Goal: Check status: Check status

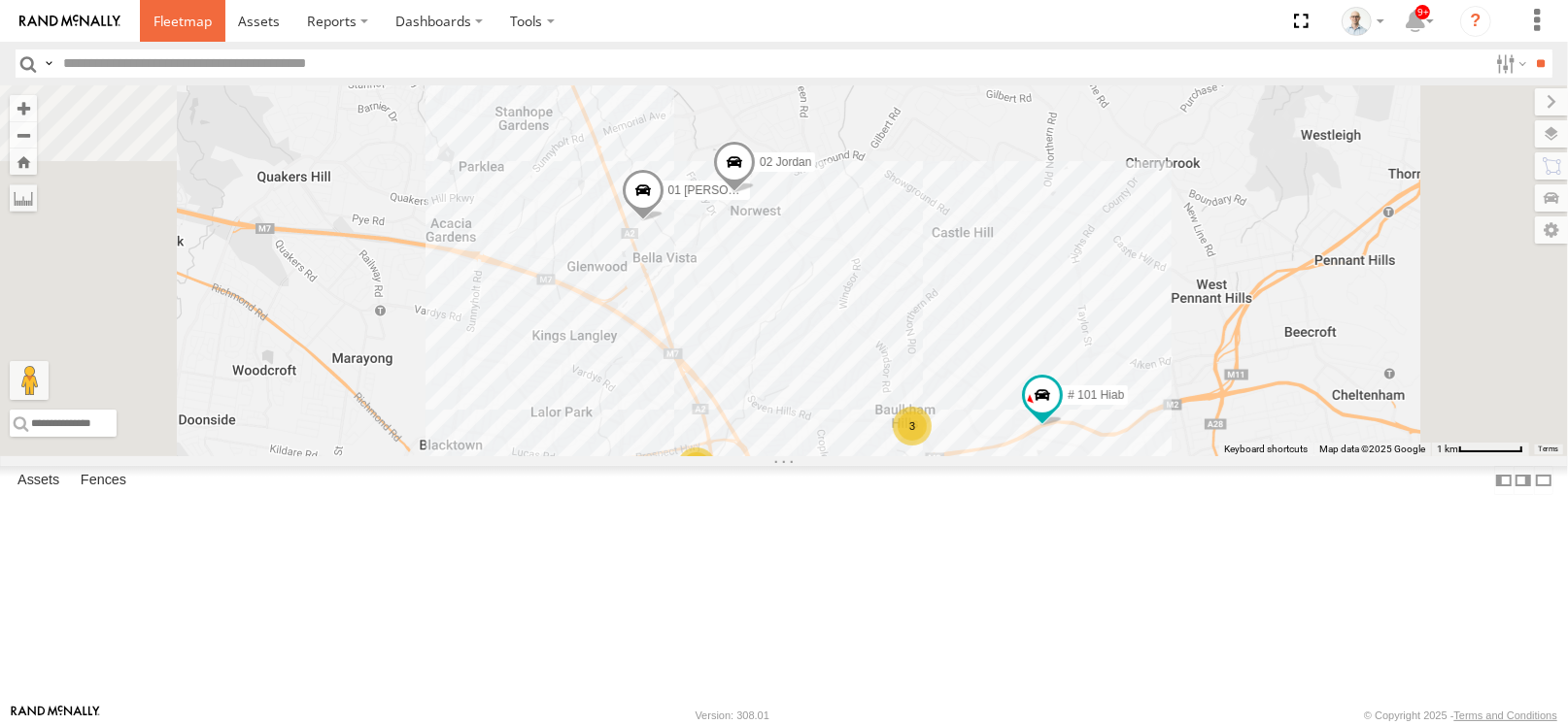
click at [196, 26] on span at bounding box center [183, 21] width 59 height 19
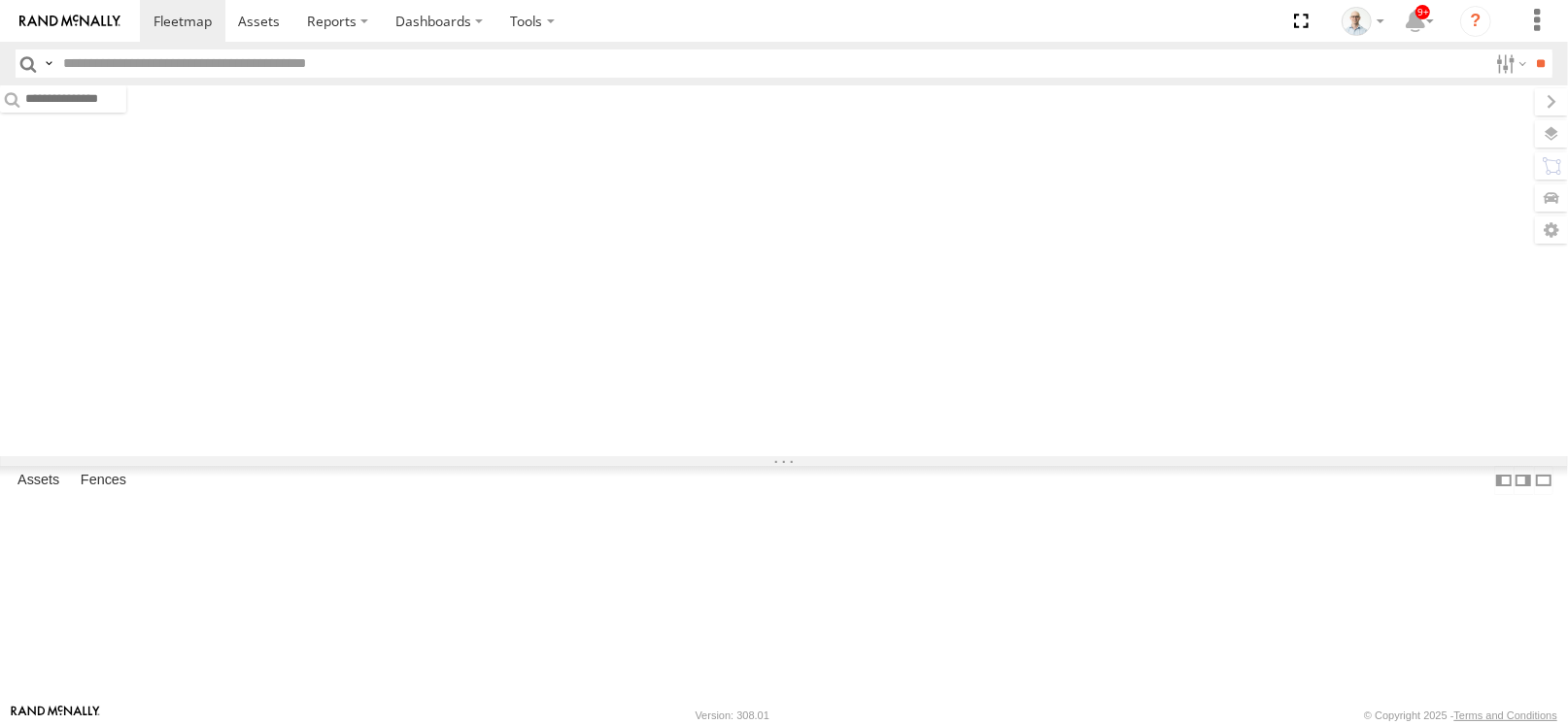
click at [602, 30] on section at bounding box center [852, 21] width 1423 height 42
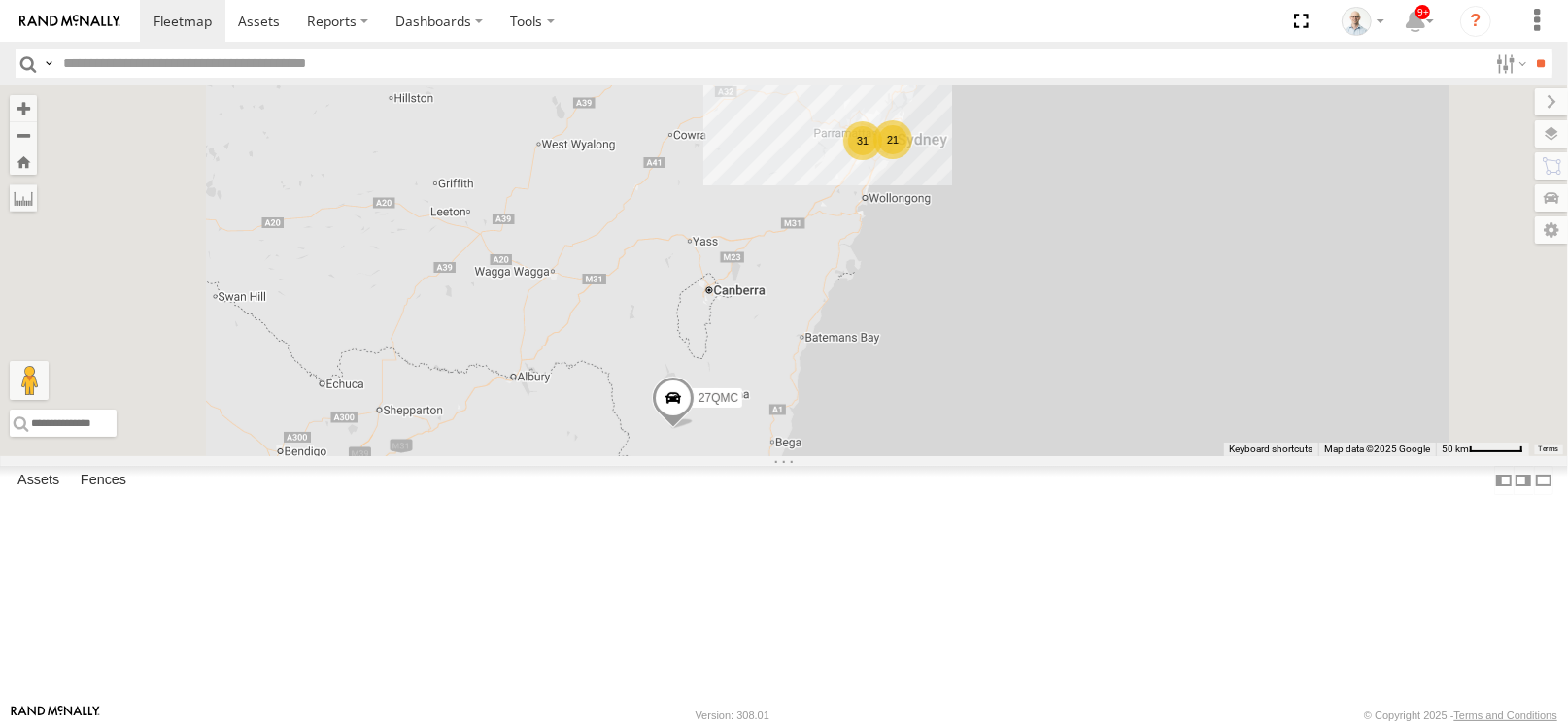
click at [882, 160] on div "31" at bounding box center [862, 141] width 39 height 39
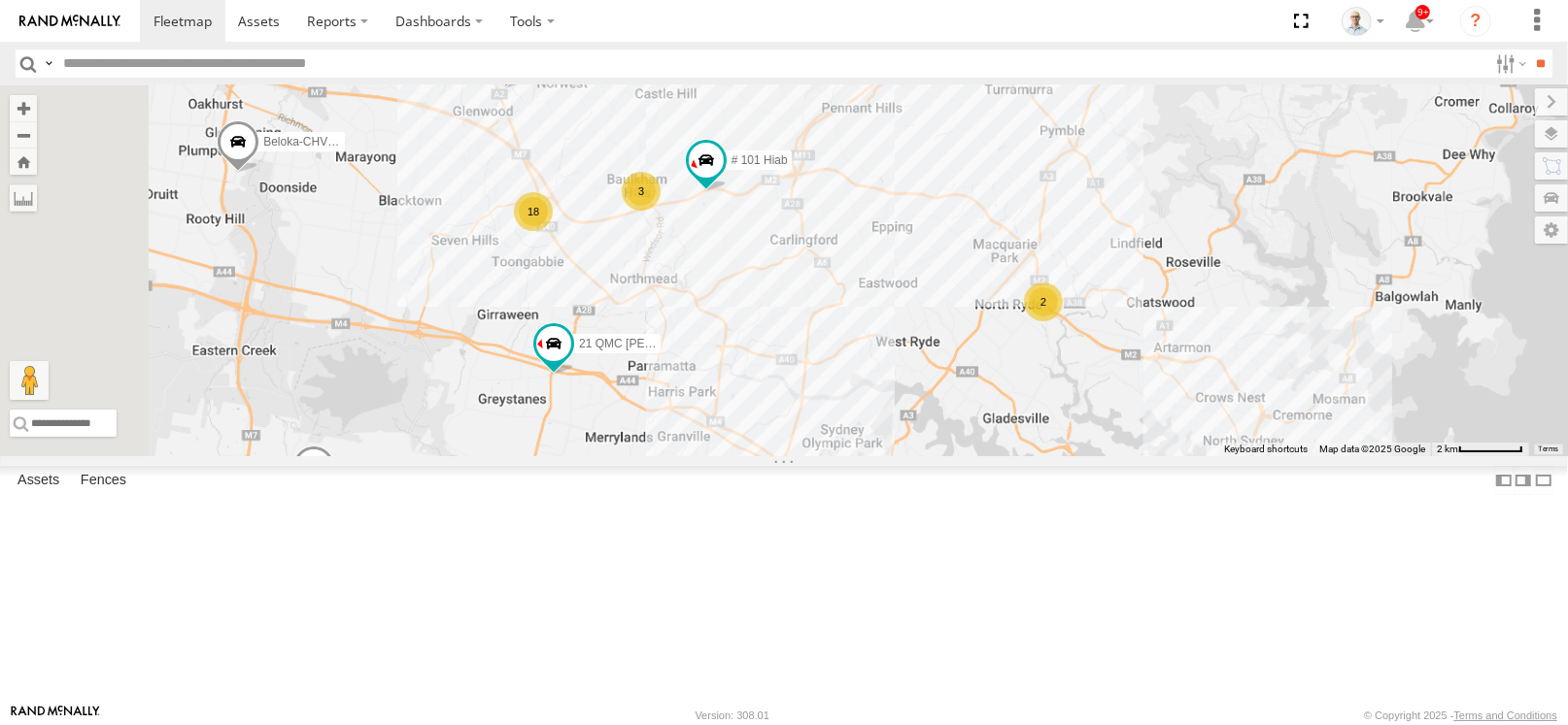
drag, startPoint x: 695, startPoint y: 255, endPoint x: 780, endPoint y: 282, distance: 89.2
click at [780, 282] on div "27QMC # KS75A 21 QMC Pat Junior 04QMC Francesco Beloka-CHV61N QMC Mercedes 28 Q…" at bounding box center [784, 270] width 1568 height 371
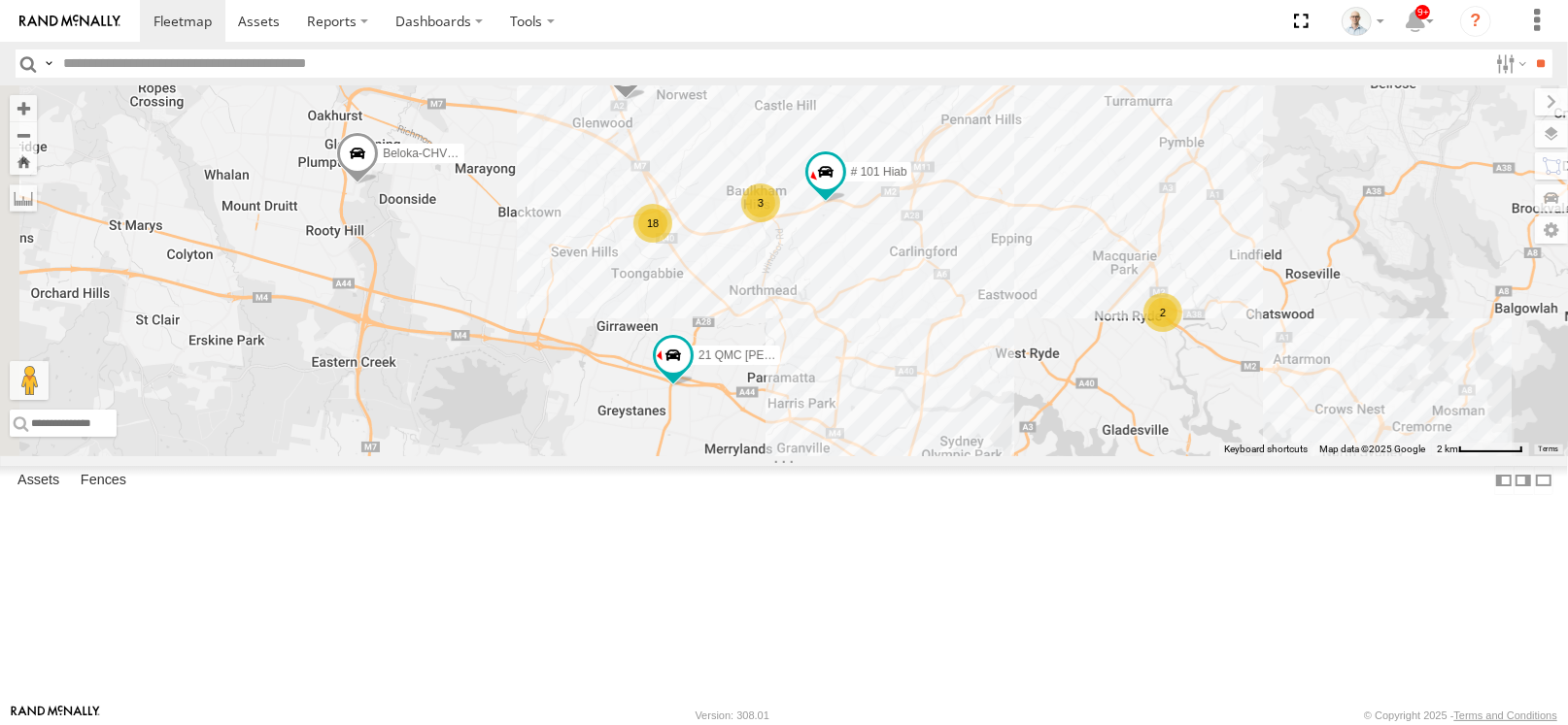
drag, startPoint x: 834, startPoint y: 257, endPoint x: 881, endPoint y: 265, distance: 47.7
click at [881, 265] on div "27QMC # KS75A 21 QMC Pat Junior 04QMC Francesco Beloka-CHV61N QMC Mercedes 28 Q…" at bounding box center [784, 270] width 1568 height 371
click at [674, 243] on div "18" at bounding box center [655, 223] width 39 height 39
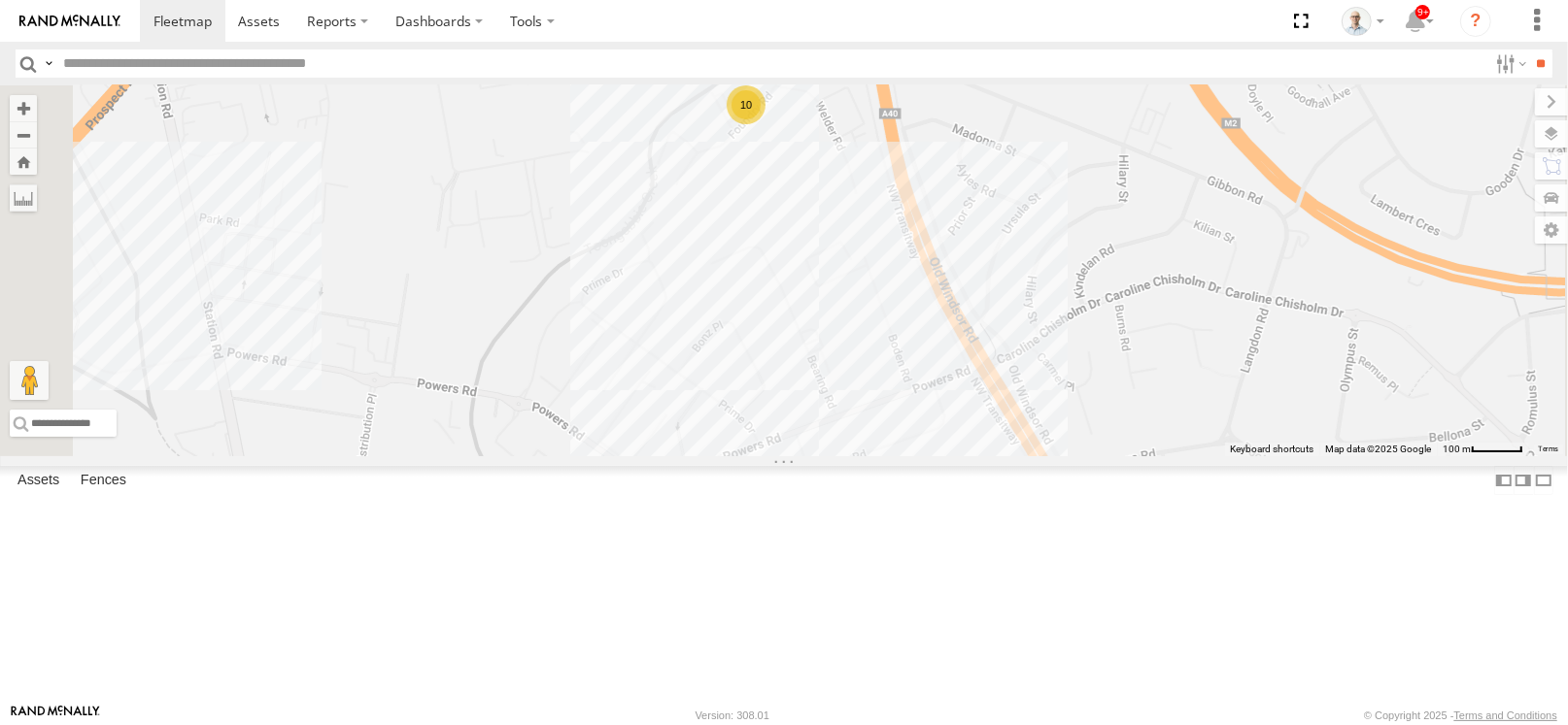
drag, startPoint x: 932, startPoint y: 292, endPoint x: 883, endPoint y: 376, distance: 97.2
click at [883, 376] on div "27QMC # KS75A 21 QMC Pat Junior 04QMC Francesco Beloka-CHV61N QMC Mercedes 28 Q…" at bounding box center [784, 270] width 1568 height 371
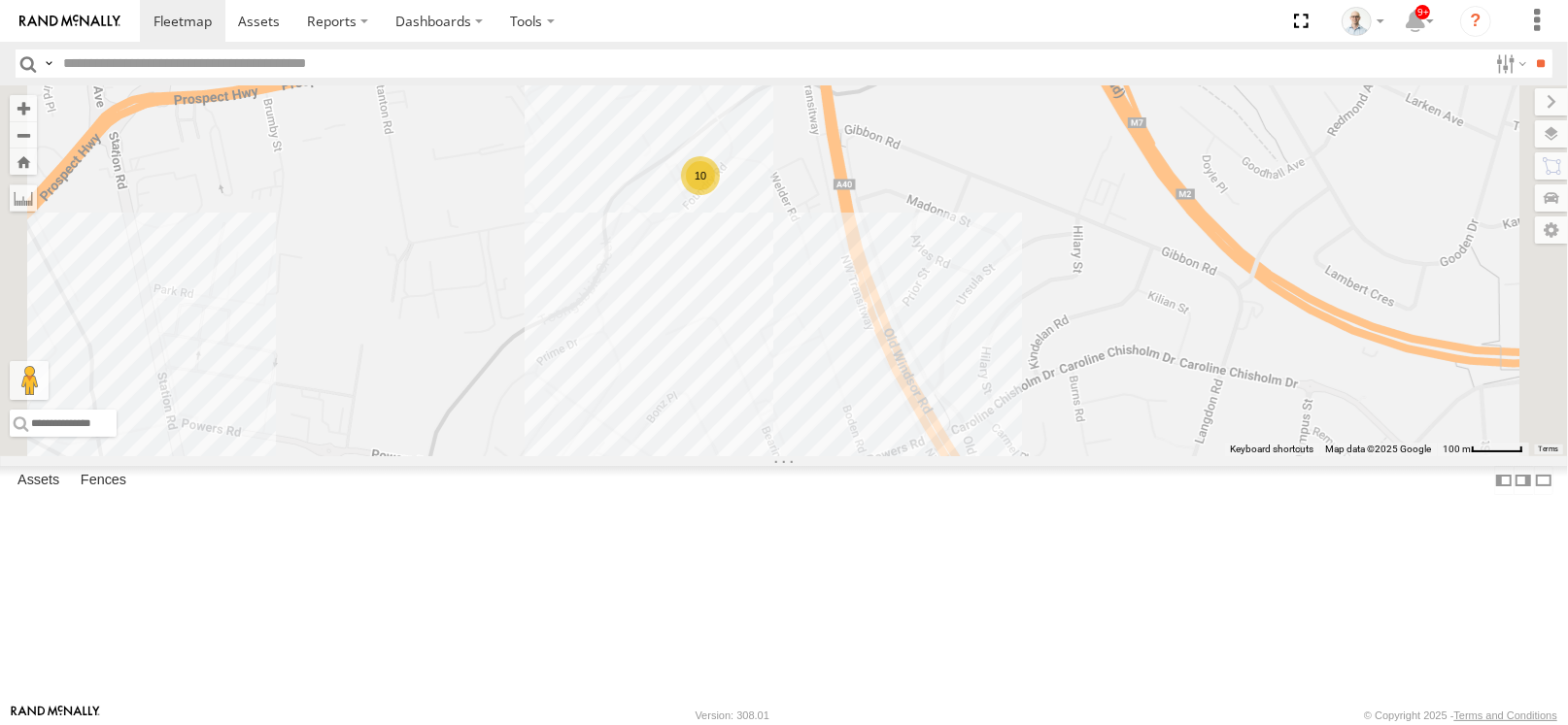
click at [719, 195] on div "10" at bounding box center [701, 176] width 39 height 39
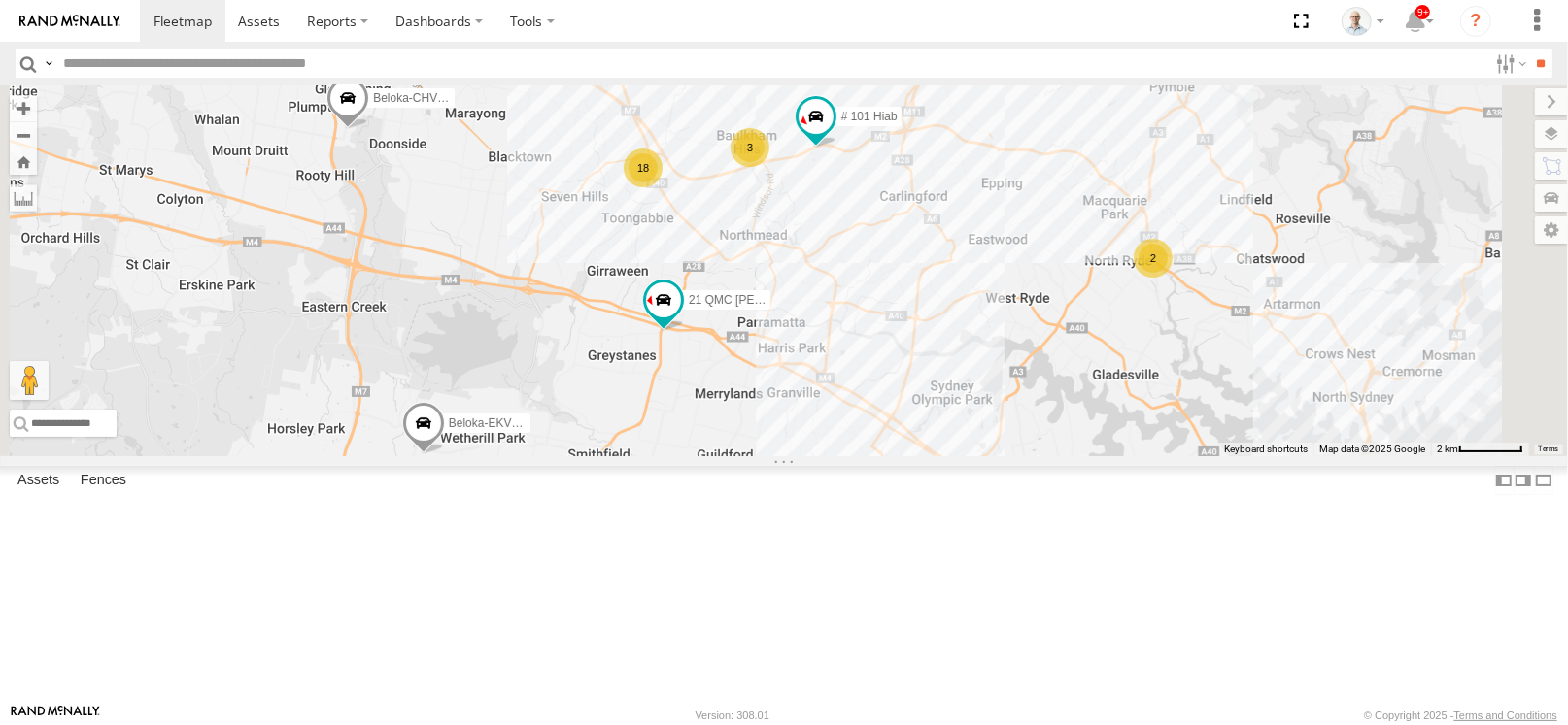
drag, startPoint x: 1136, startPoint y: 315, endPoint x: 1061, endPoint y: 313, distance: 75.0
click at [1061, 313] on div "27QMC # KS75A 21 QMC Pat Junior 04QMC Francesco Beloka-CHV61N QMC Mercedes 28 Q…" at bounding box center [784, 270] width 1568 height 371
click at [1172, 278] on div "2" at bounding box center [1152, 258] width 39 height 39
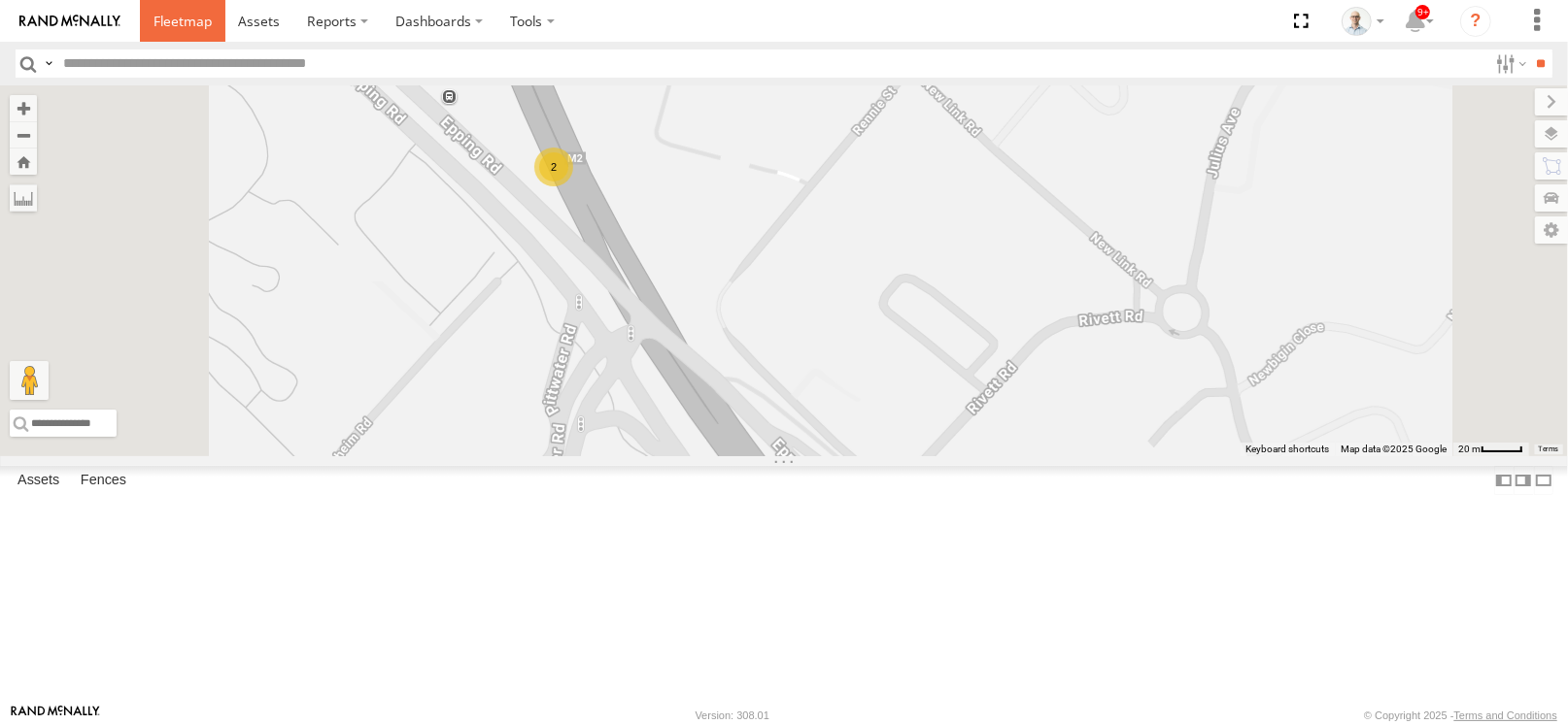
click at [181, 28] on span at bounding box center [183, 21] width 59 height 19
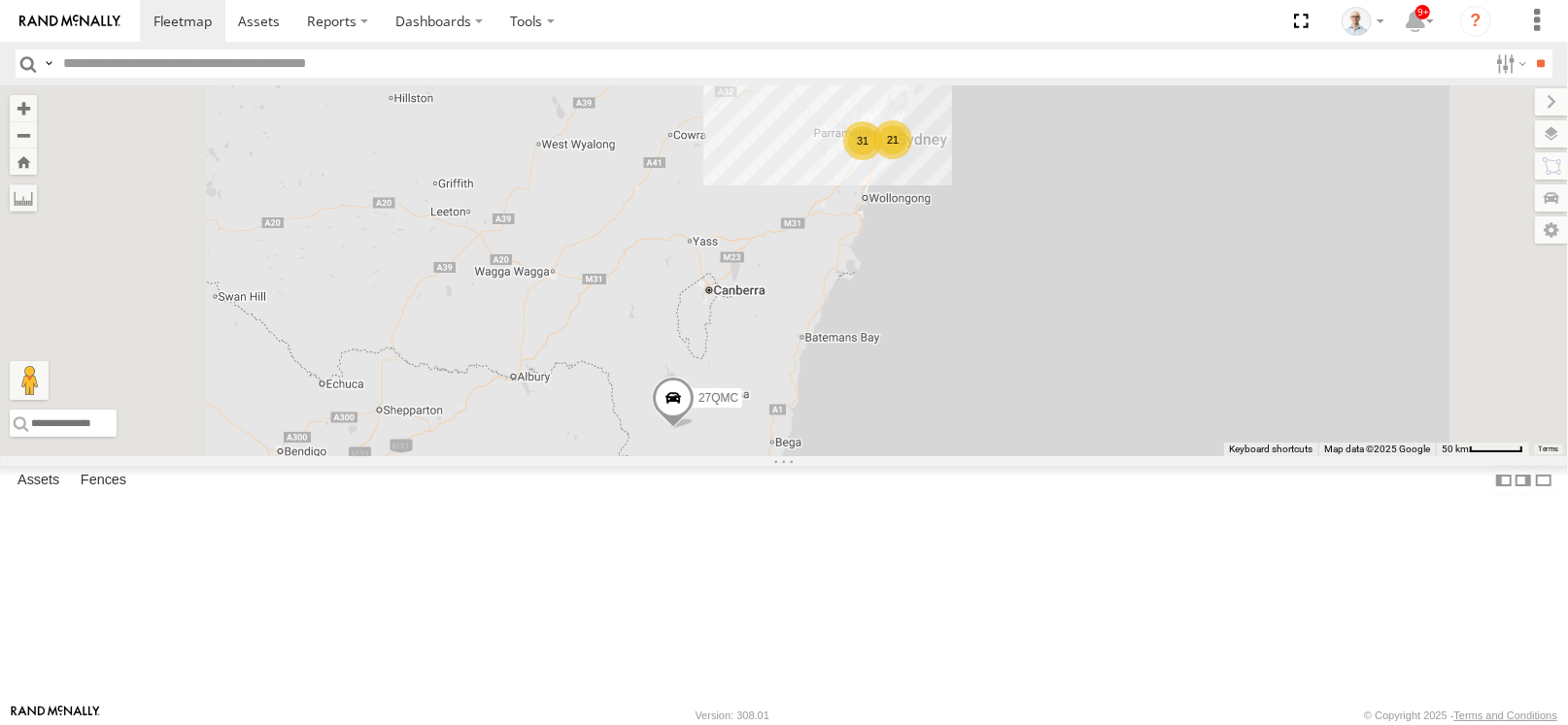
click at [882, 160] on div "31" at bounding box center [862, 141] width 39 height 39
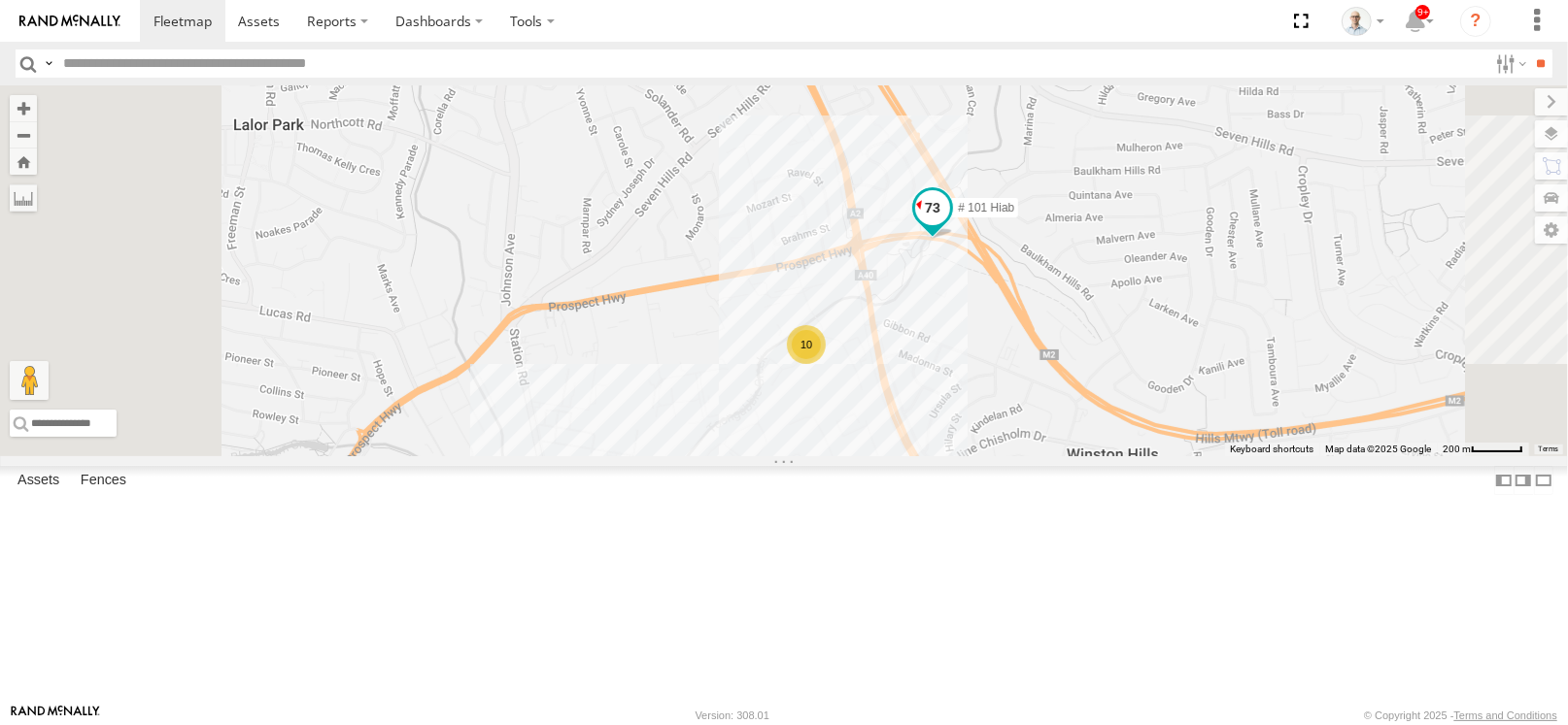
click at [950, 225] on span at bounding box center [933, 208] width 35 height 35
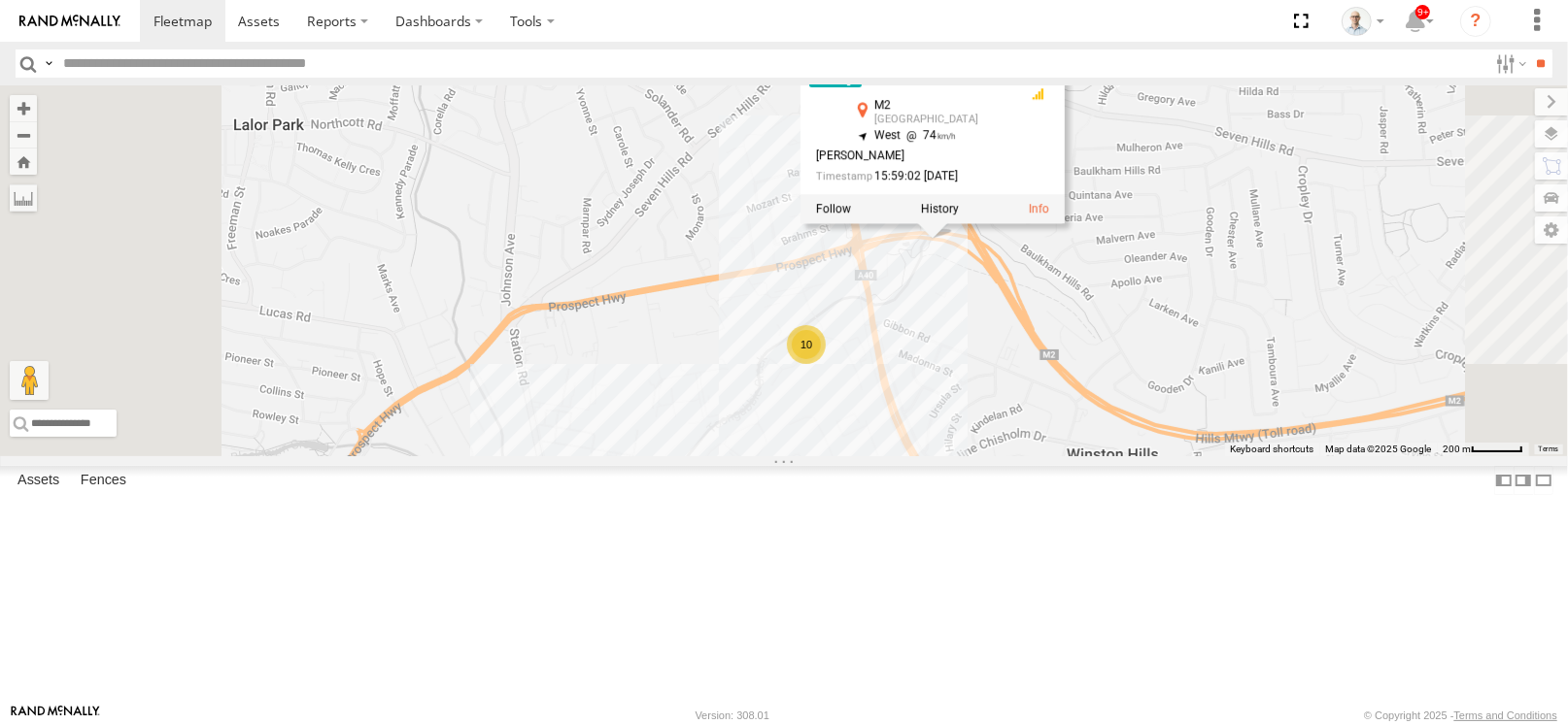
click at [859, 283] on div "27QMC # KS75A 21 QMC Pat Junior 04QMC Francesco Beloka-CHV61N QMC Mercedes 28 Q…" at bounding box center [784, 270] width 1568 height 371
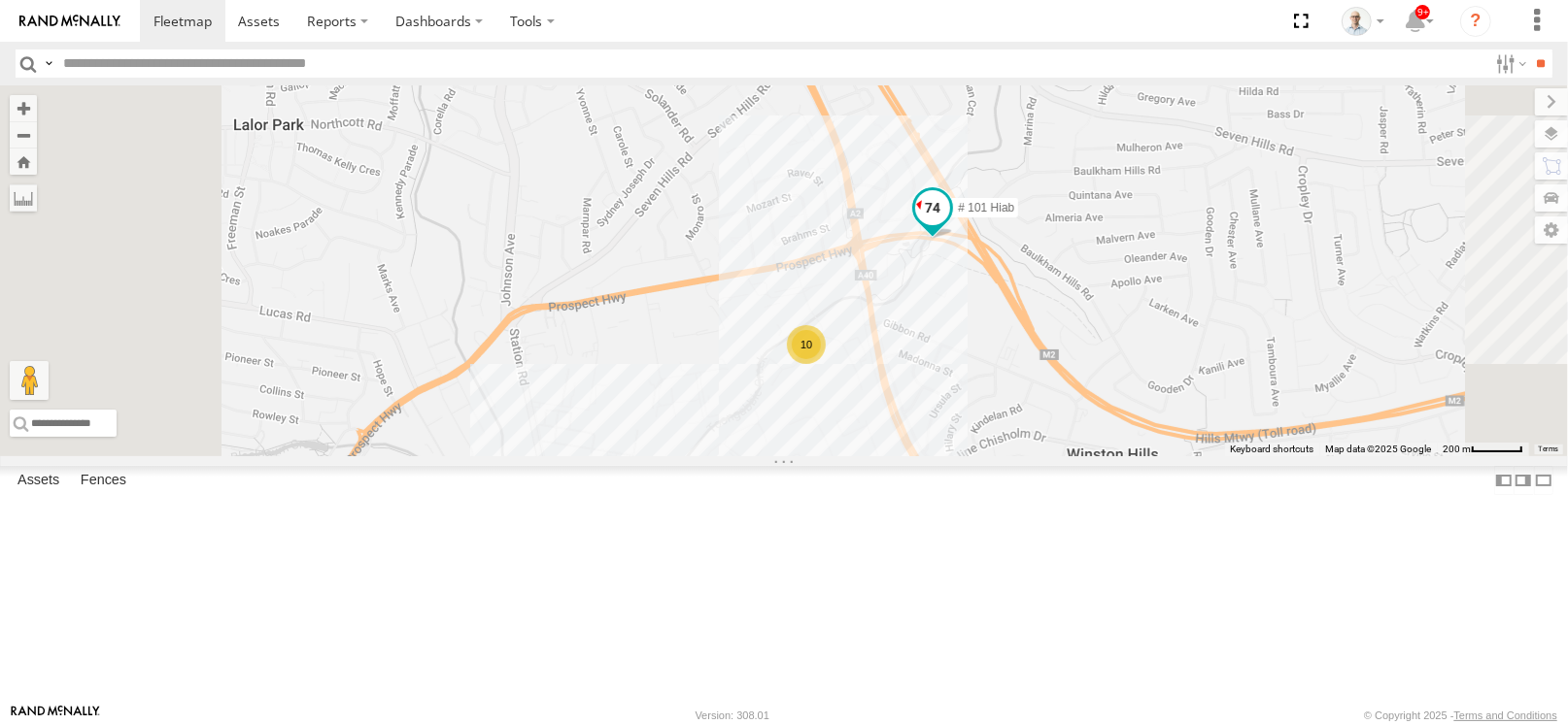
click at [954, 239] on span at bounding box center [933, 213] width 43 height 53
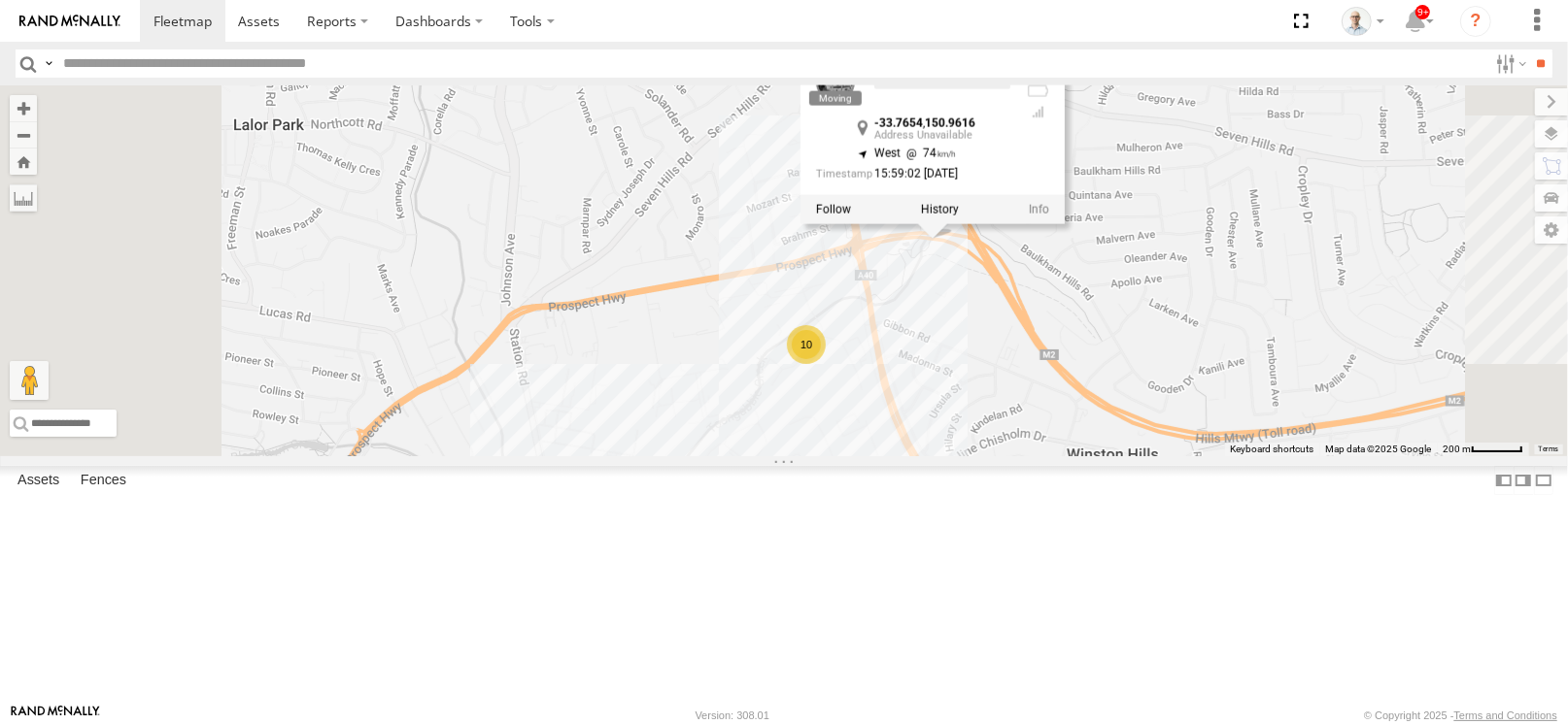
click at [827, 318] on div "10 8 # 101 Hiab # 101 Hiab -33.7654 , 150.9616 West 74 15:59:02 24/09/2025" at bounding box center [784, 270] width 1568 height 371
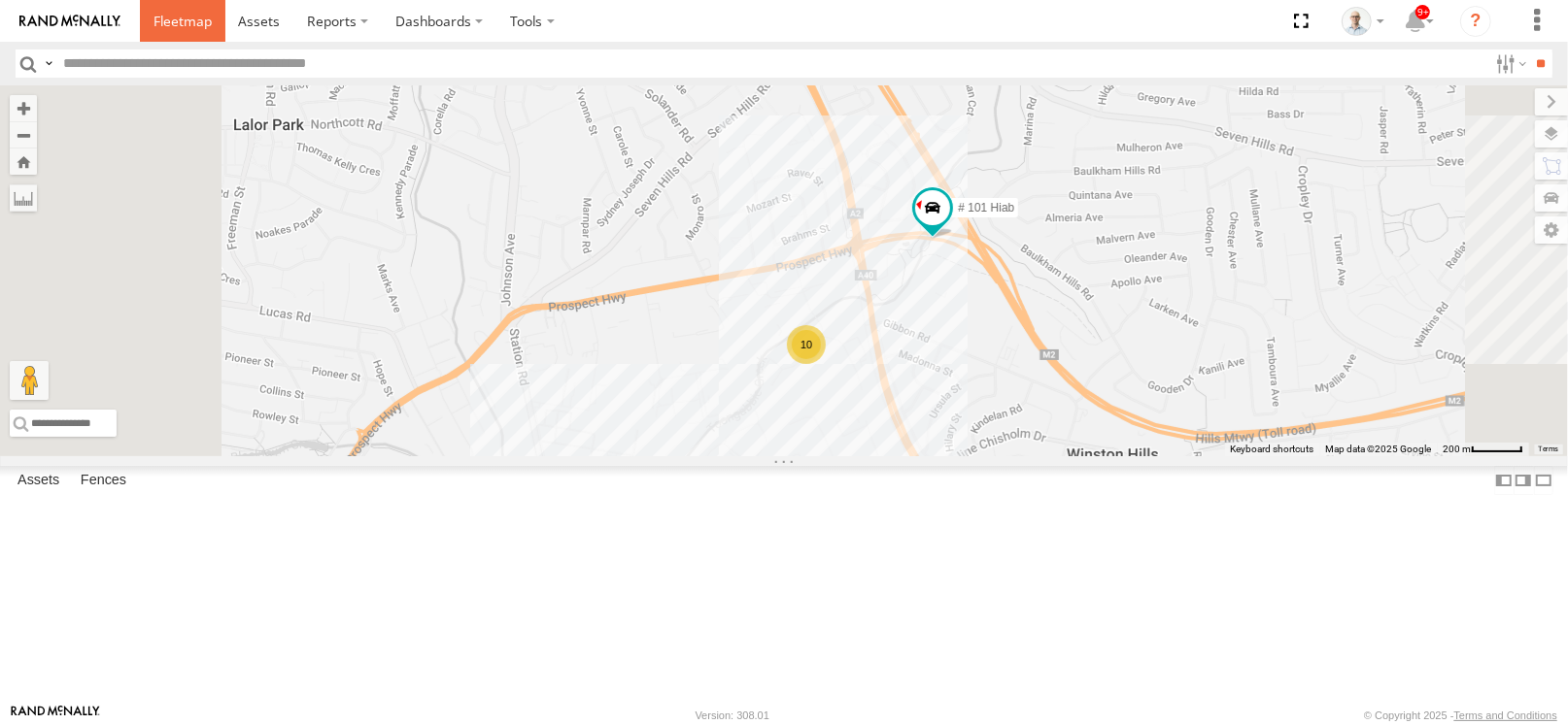
click at [195, 18] on span at bounding box center [183, 21] width 59 height 19
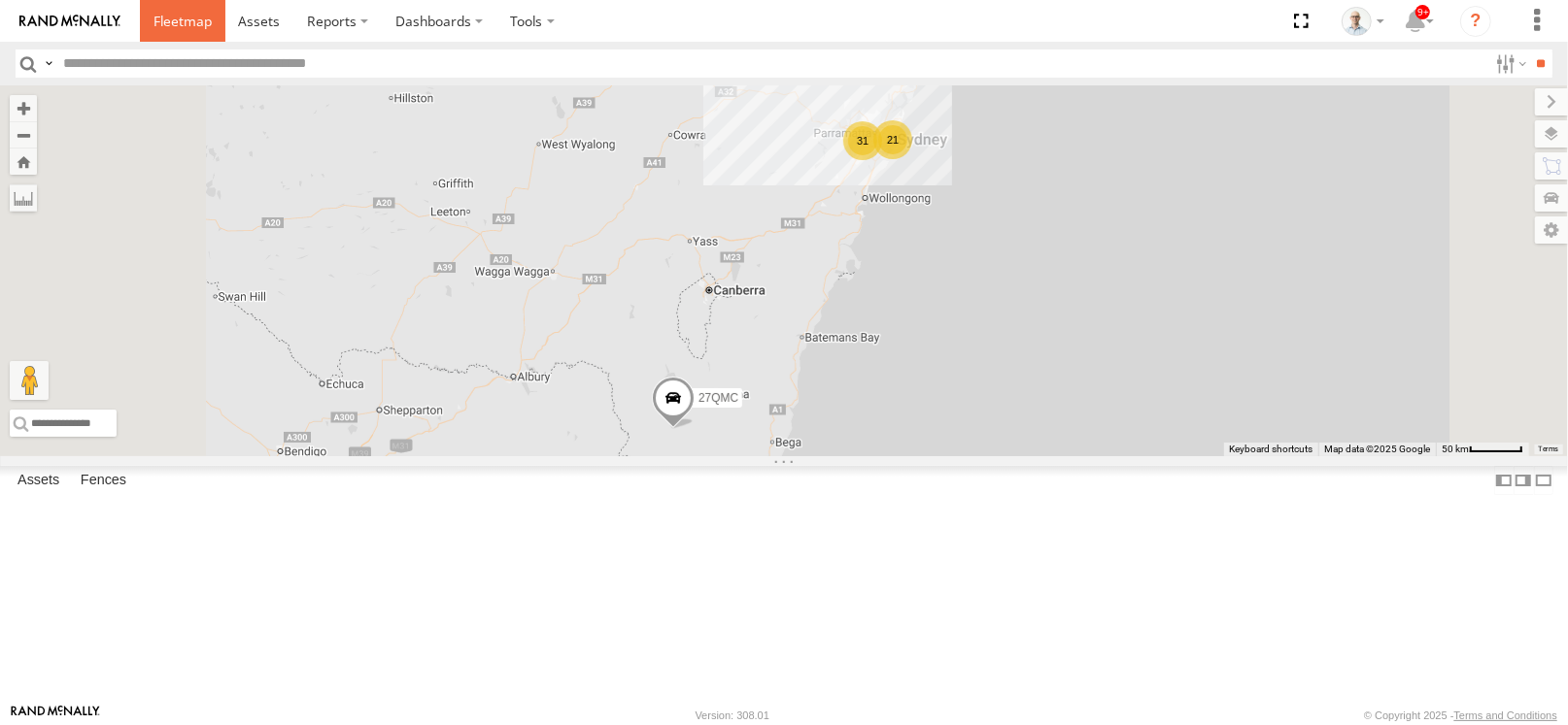
click at [164, 12] on span at bounding box center [183, 21] width 59 height 19
click at [883, 160] on div "31" at bounding box center [863, 141] width 39 height 39
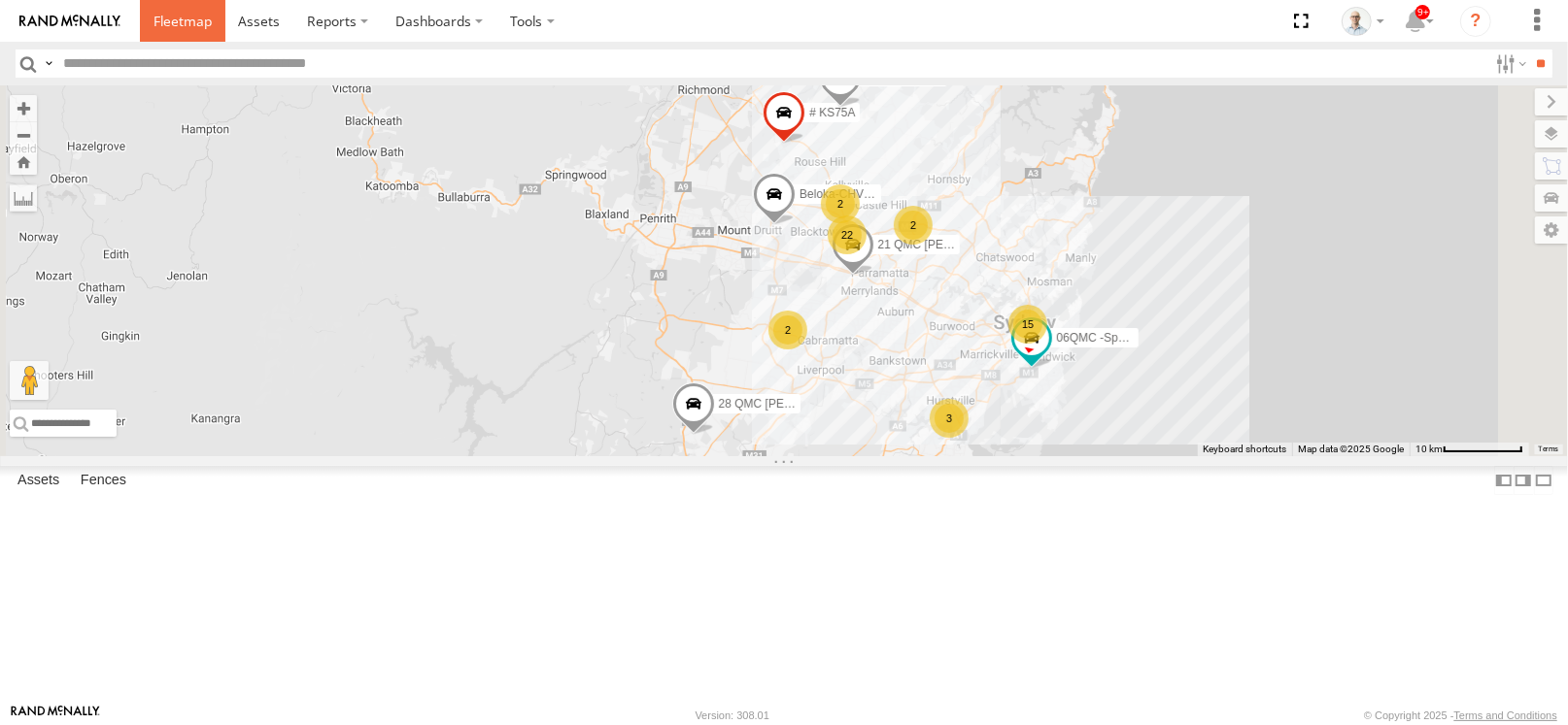
click at [208, 25] on span at bounding box center [183, 21] width 59 height 19
